Goal: Transaction & Acquisition: Obtain resource

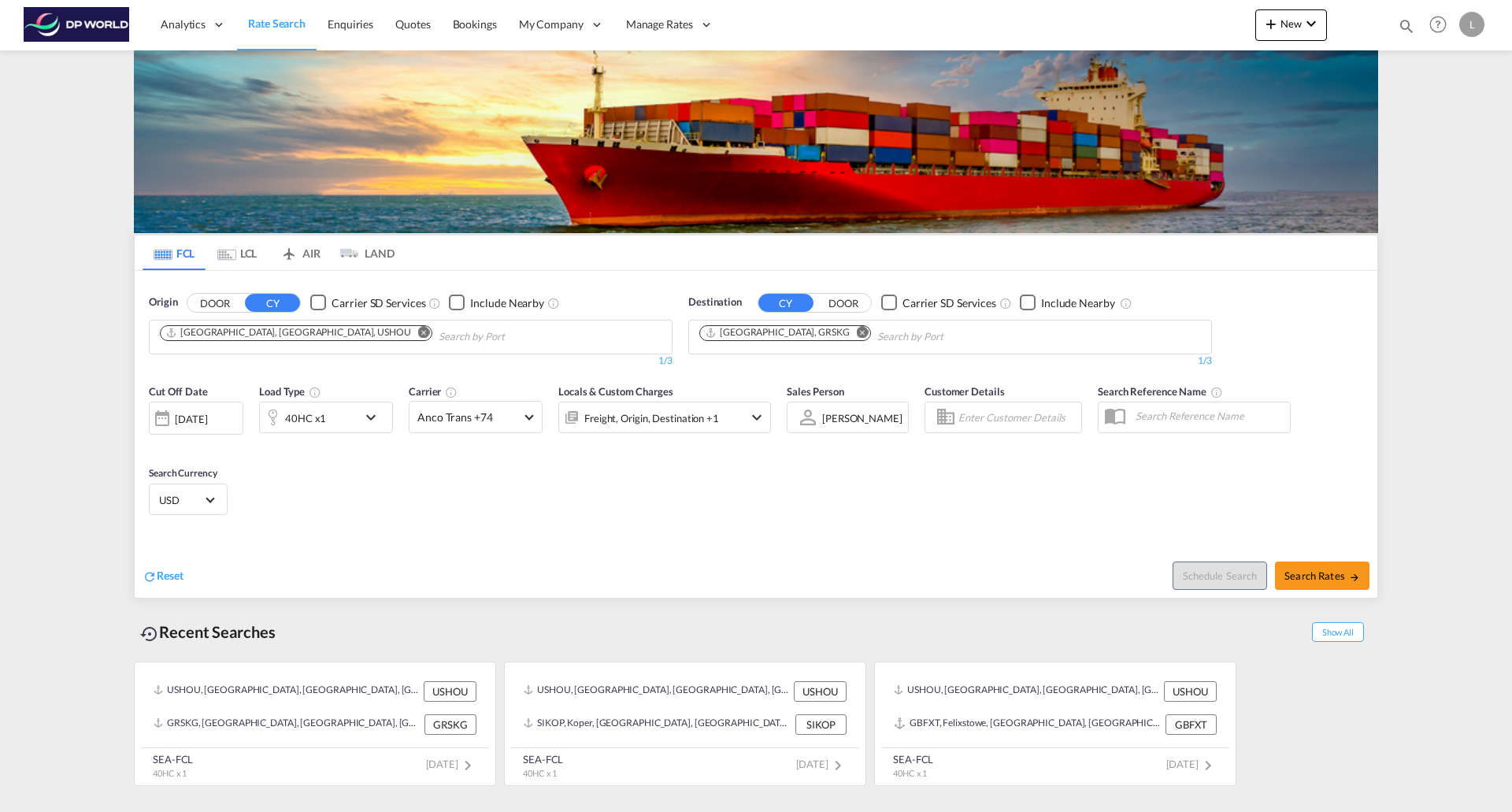
click at [418, 331] on md-icon "Remove" at bounding box center [424, 332] width 12 height 12
click at [857, 331] on md-icon "Remove" at bounding box center [863, 332] width 12 height 12
click at [286, 331] on body "Analytics Reports Dashboard Rate Search Enquiries Quotes Bookings" at bounding box center [756, 406] width 1512 height 812
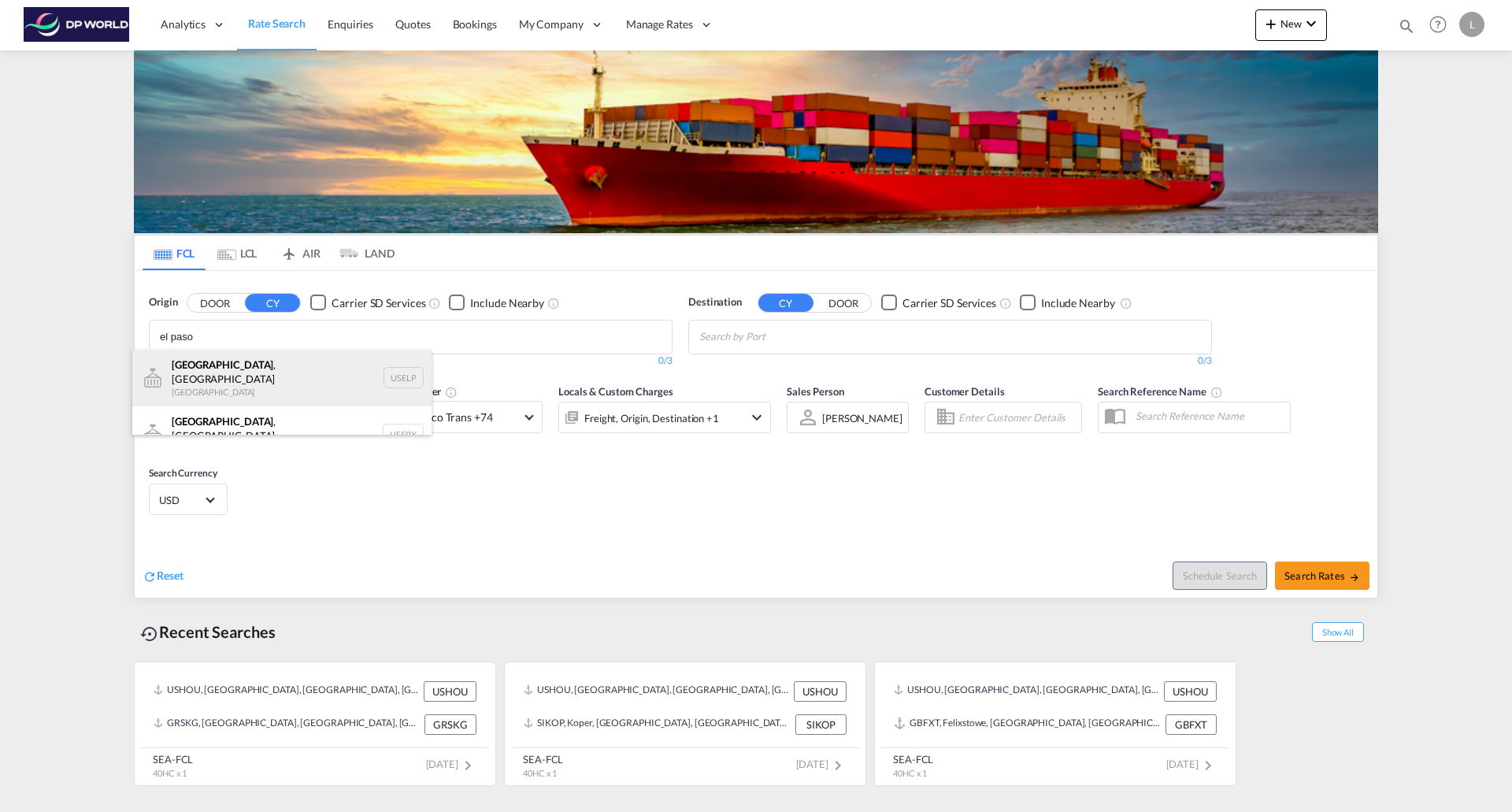
type input "el paso"
click at [222, 373] on div "[GEOGRAPHIC_DATA] , [GEOGRAPHIC_DATA] [GEOGRAPHIC_DATA] USELP" at bounding box center [281, 377] width 299 height 57
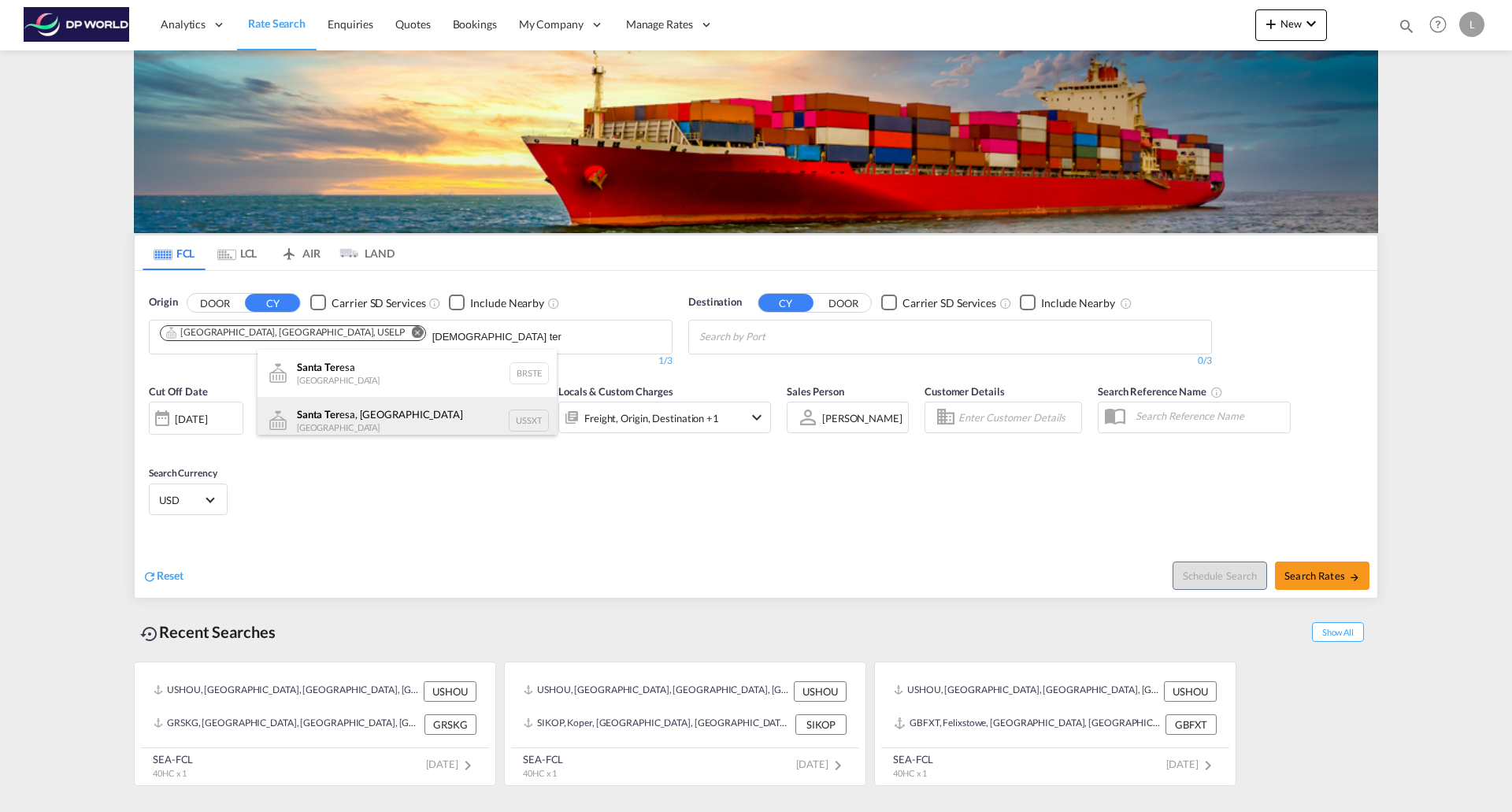
type input "[DEMOGRAPHIC_DATA] ter"
click at [326, 412] on div "Santa Ter esa, [GEOGRAPHIC_DATA] [GEOGRAPHIC_DATA] USSXT" at bounding box center [407, 420] width 299 height 47
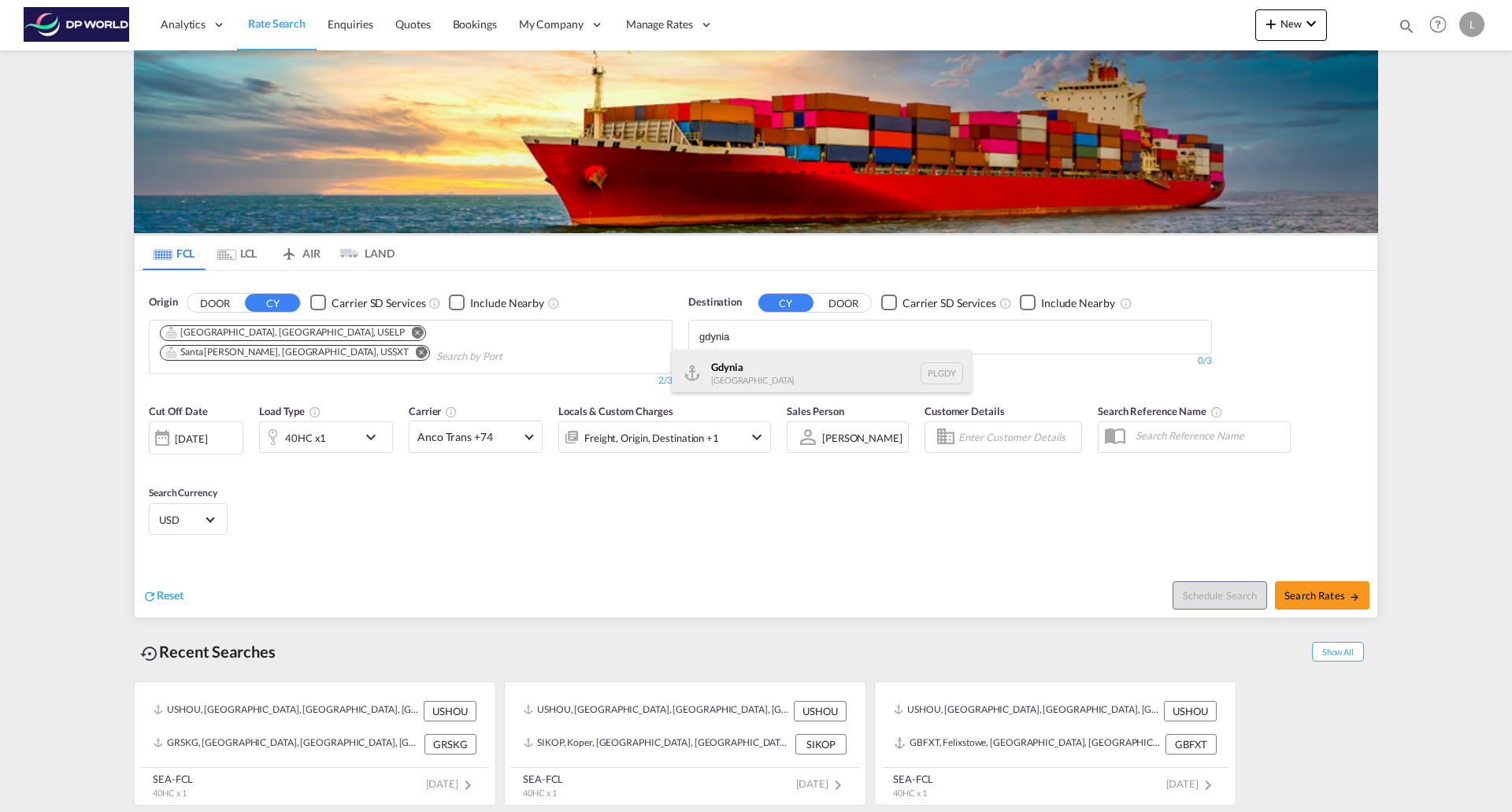
type input "gdynia"
click at [759, 366] on div "Gdynia [GEOGRAPHIC_DATA] [GEOGRAPHIC_DATA]" at bounding box center [821, 372] width 299 height 47
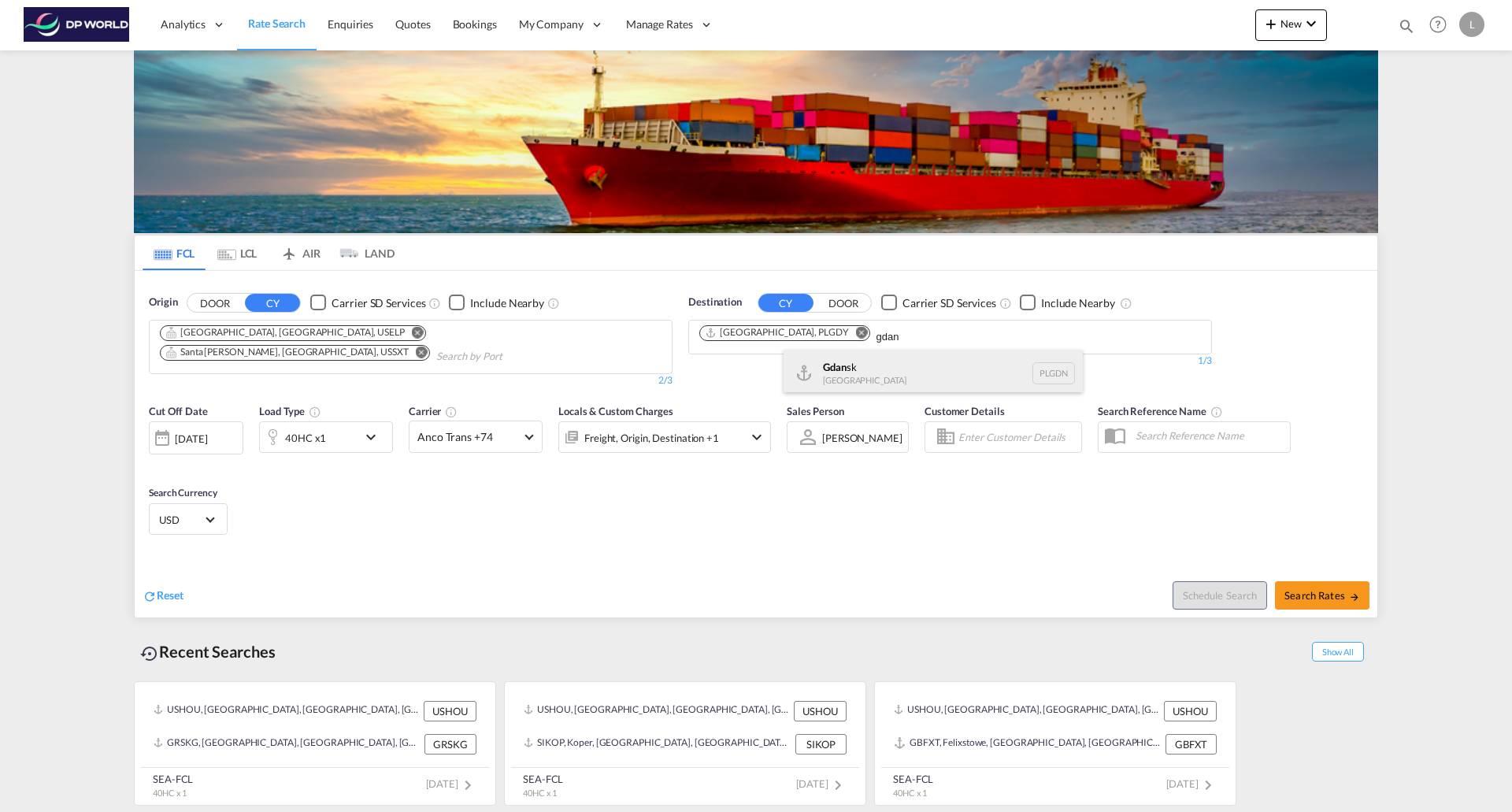
type input "gdan"
click at [827, 376] on div "Gdan sk [GEOGRAPHIC_DATA] PLGDN" at bounding box center [932, 372] width 299 height 47
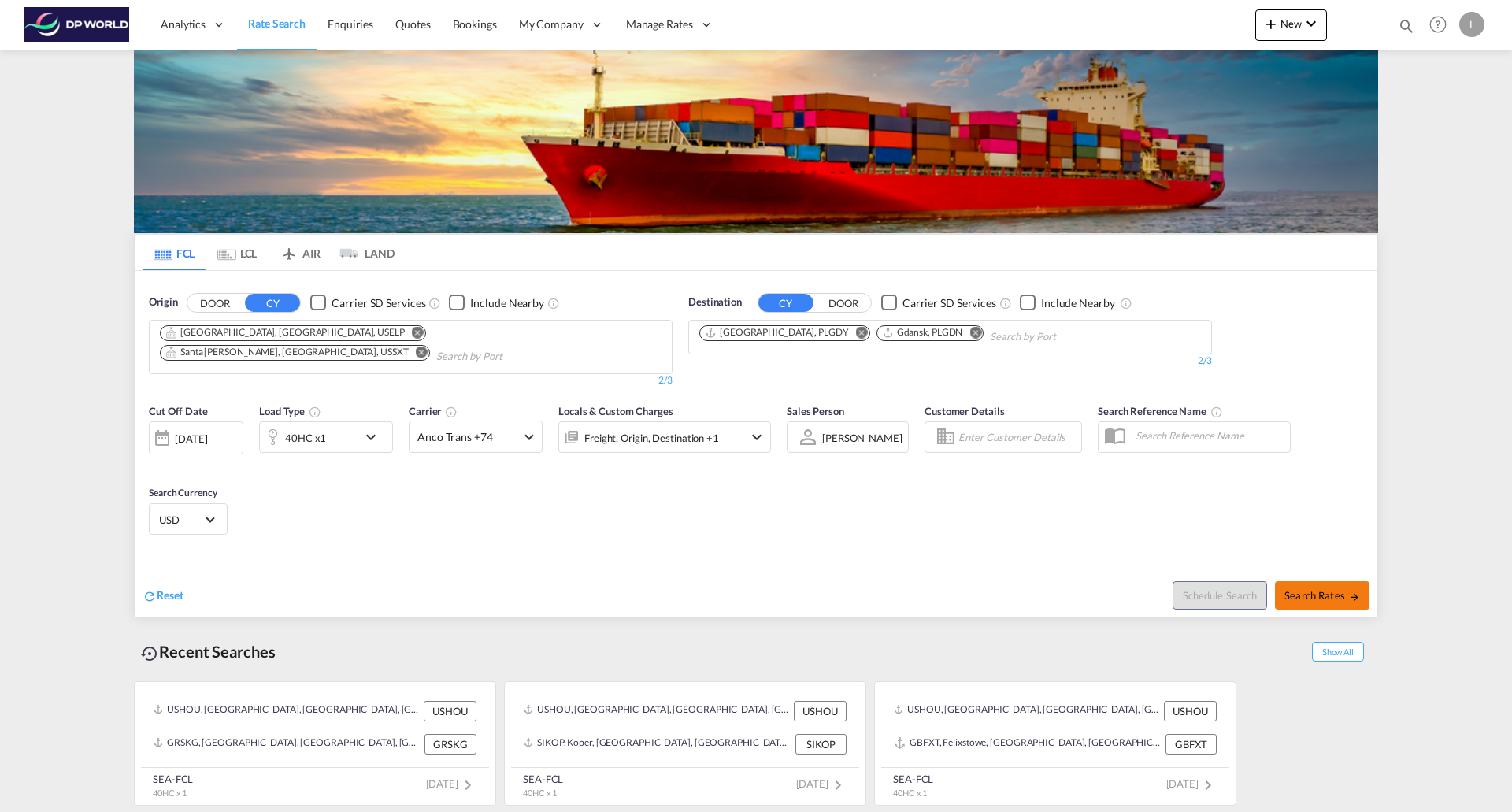
click at [1324, 589] on span "Search Rates" at bounding box center [1322, 595] width 76 height 13
type input "USELP,USSXT to PLGDY,PLGDN / [DATE]"
